Goal: Navigation & Orientation: Find specific page/section

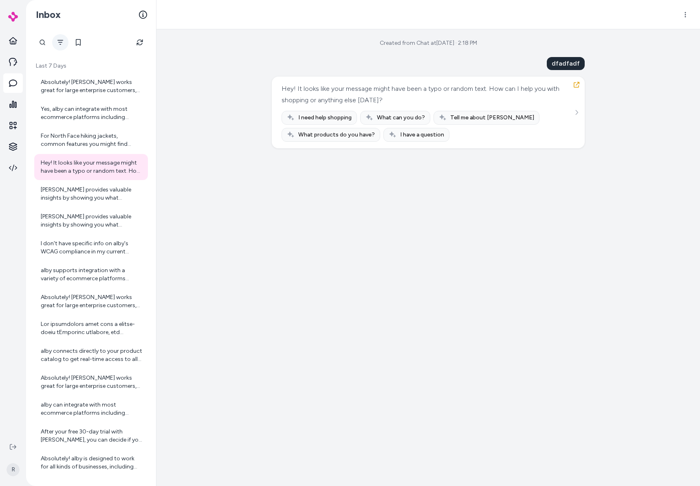
click at [55, 40] on button "Filter" at bounding box center [60, 42] width 16 height 16
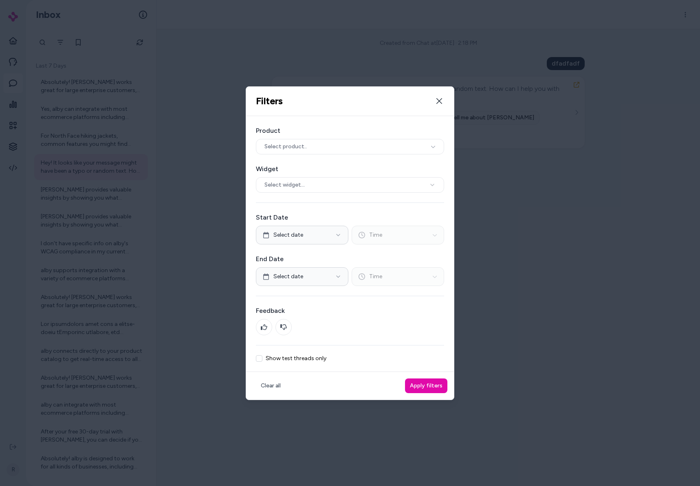
click at [121, 38] on div at bounding box center [350, 243] width 700 height 486
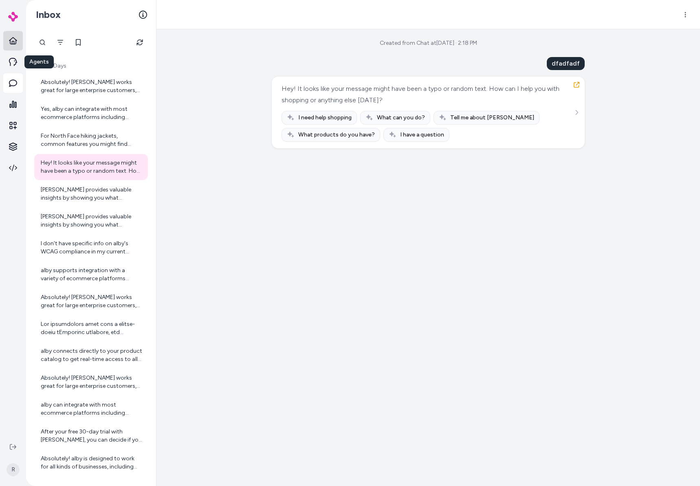
click at [17, 48] on link at bounding box center [13, 41] width 20 height 20
click at [14, 59] on icon at bounding box center [13, 62] width 8 height 8
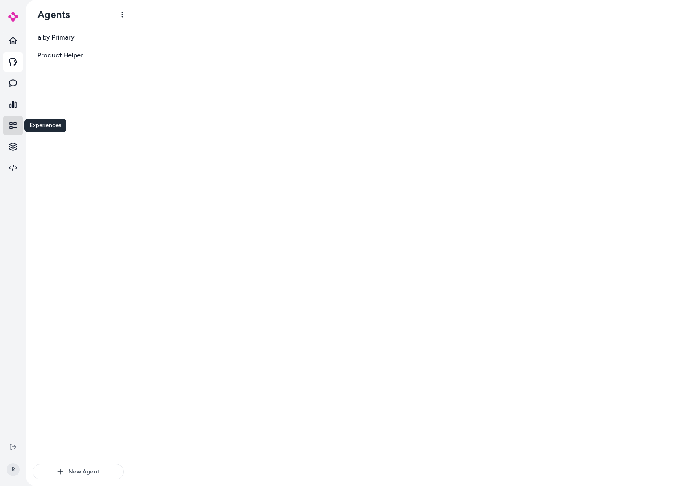
click at [14, 127] on icon at bounding box center [13, 125] width 8 height 8
click at [16, 138] on html "R Agents alby Primary Product Helper New Agent * Products Documents Rules Verif…" at bounding box center [350, 243] width 700 height 486
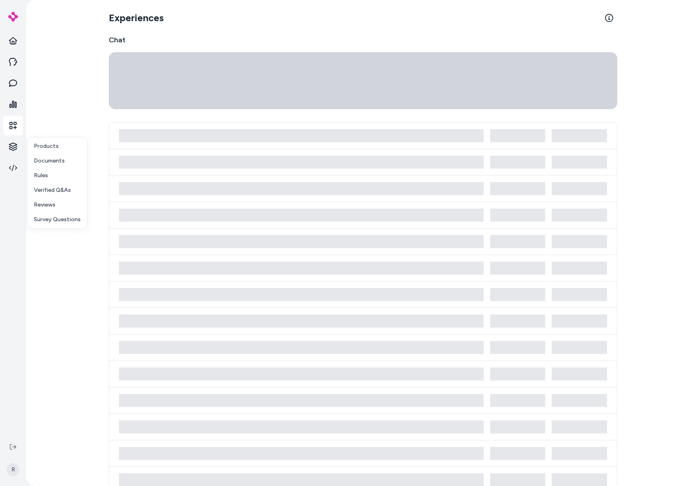
click at [17, 150] on html "R Experiences Chat * Products Documents Rules Verified Q&As Reviews Survey Ques…" at bounding box center [350, 243] width 700 height 486
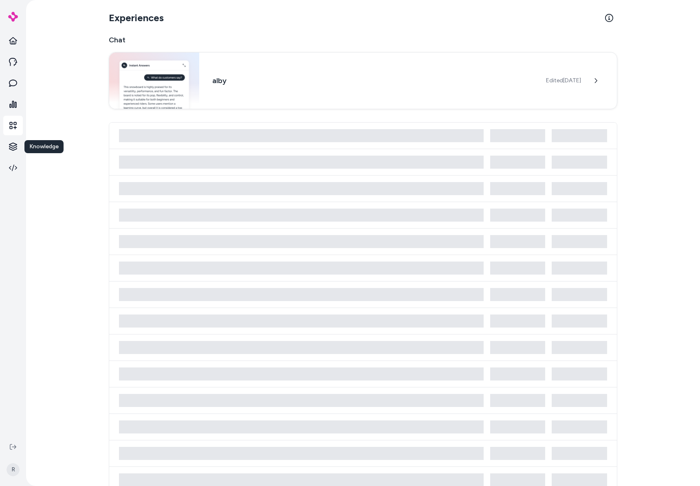
click at [17, 150] on html "Knowledge Knowledge R Experiences Chat alby Edited [DATE] *" at bounding box center [350, 243] width 700 height 486
click at [50, 145] on p "Products" at bounding box center [46, 146] width 25 height 8
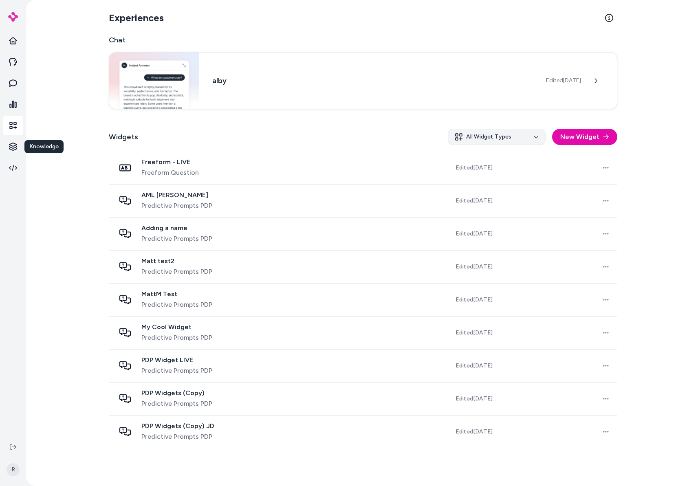
click at [519, 138] on html "Knowledge Knowledge R Experiences Chat alby Edited [DATE] Widgets All Widget Ty…" at bounding box center [350, 243] width 700 height 486
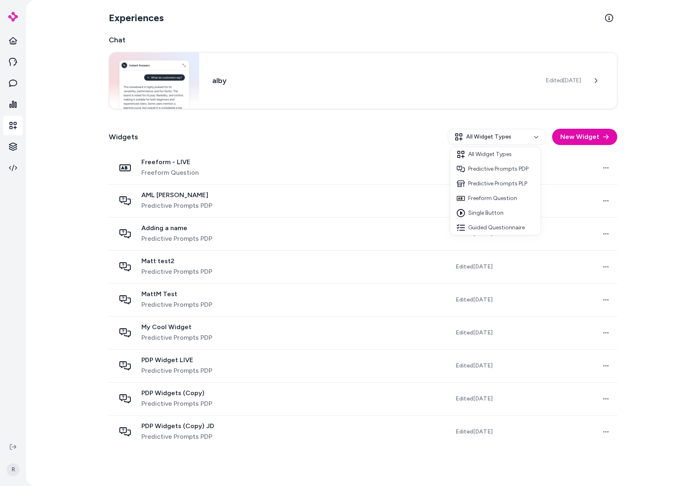
drag, startPoint x: 379, startPoint y: 117, endPoint x: 165, endPoint y: 159, distance: 217.9
click at [379, 118] on html "R Experiences Chat alby Edited [DATE] Widgets All Widget Types New Widget Freef…" at bounding box center [350, 243] width 700 height 486
click at [11, 123] on icon at bounding box center [12, 125] width 7 height 7
click at [12, 126] on icon at bounding box center [13, 125] width 8 height 8
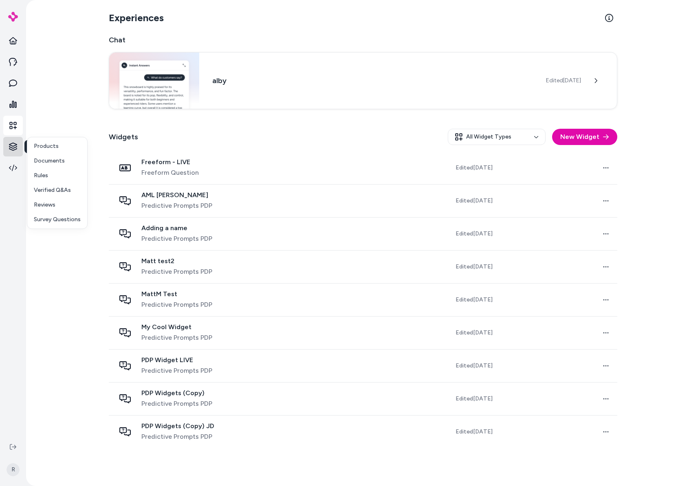
click at [16, 145] on html "Knowledge Knowledge R Experiences Chat alby Edited [DATE] Widgets All Widget Ty…" at bounding box center [350, 243] width 700 height 486
click at [50, 163] on p "Documents" at bounding box center [49, 161] width 31 height 8
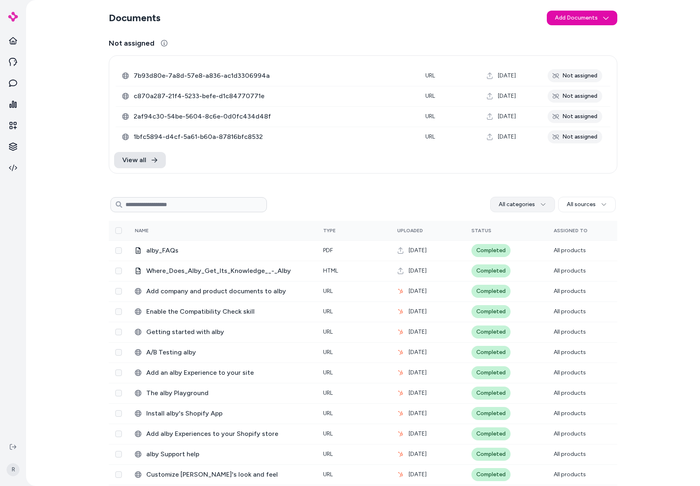
click at [523, 208] on html "R Documents Add Documents Not assigned 0 Selected Edit Multiple 7b93d80e-7a8d-5…" at bounding box center [350, 243] width 700 height 486
click at [585, 213] on html "R Documents Add Documents Not assigned 0 Selected Edit Multiple 7b93d80e-7a8d-5…" at bounding box center [350, 243] width 700 height 486
click at [592, 210] on html "R Documents Add Documents Not assigned 0 Selected Edit Multiple 7b93d80e-7a8d-5…" at bounding box center [350, 243] width 700 height 486
click at [627, 205] on html "R Documents Add Documents Not assigned 0 Selected Edit Multiple 7b93d80e-7a8d-5…" at bounding box center [350, 243] width 700 height 486
click at [503, 192] on div "Documents Add Documents Not assigned 0 Selected Edit Multiple 7b93d80e-7a8d-57e…" at bounding box center [363, 327] width 522 height 654
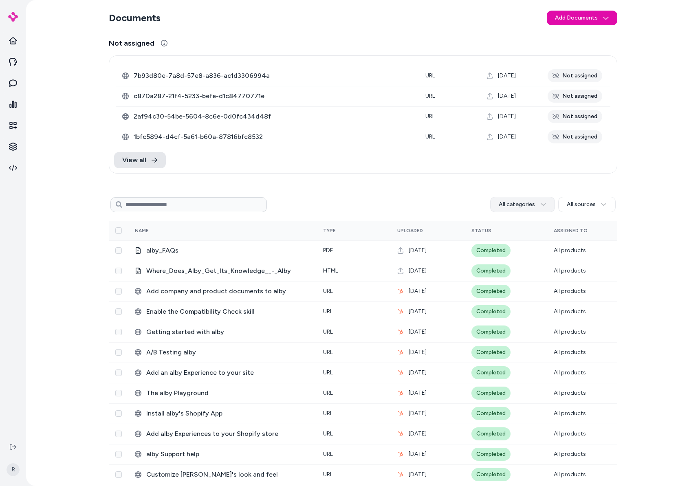
click at [505, 196] on div "All categories All sources" at bounding box center [363, 205] width 509 height 20
